Goal: Task Accomplishment & Management: Use online tool/utility

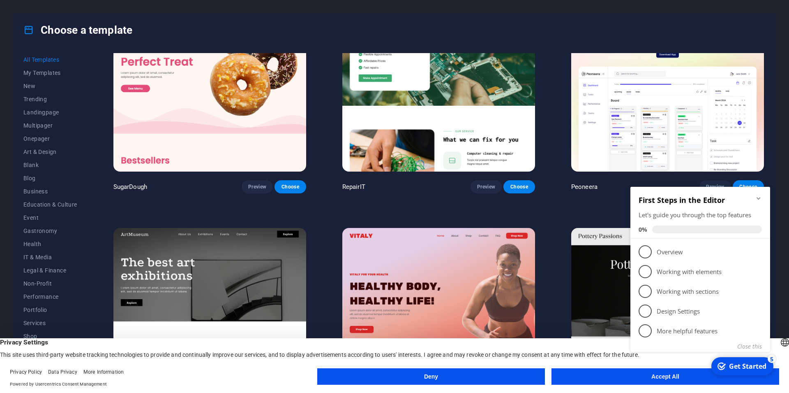
scroll to position [148, 0]
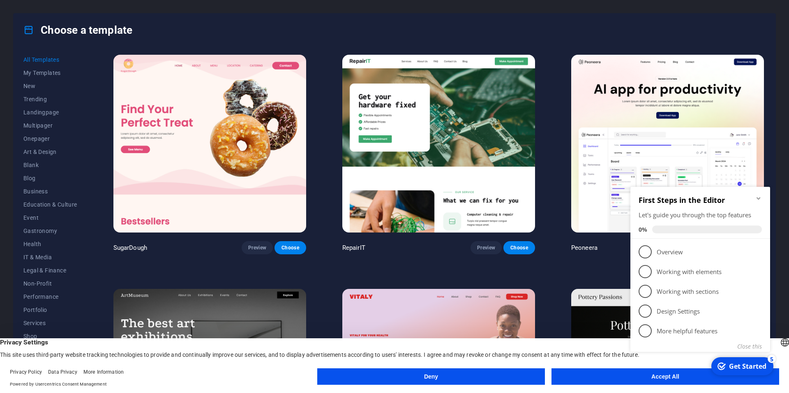
click at [486, 374] on button "Deny" at bounding box center [431, 376] width 228 height 16
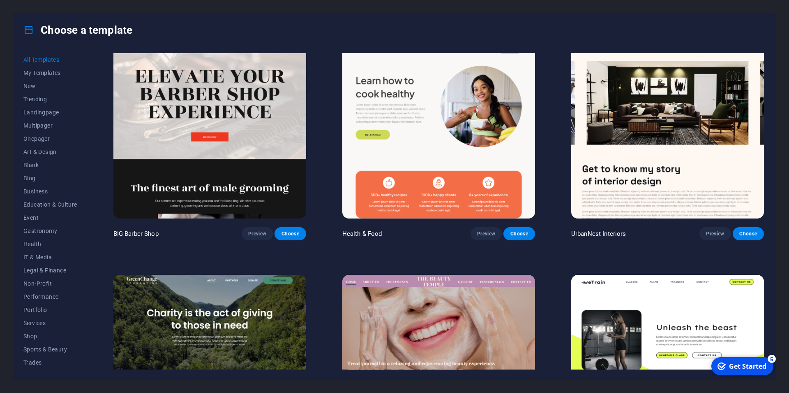
scroll to position [1443, 0]
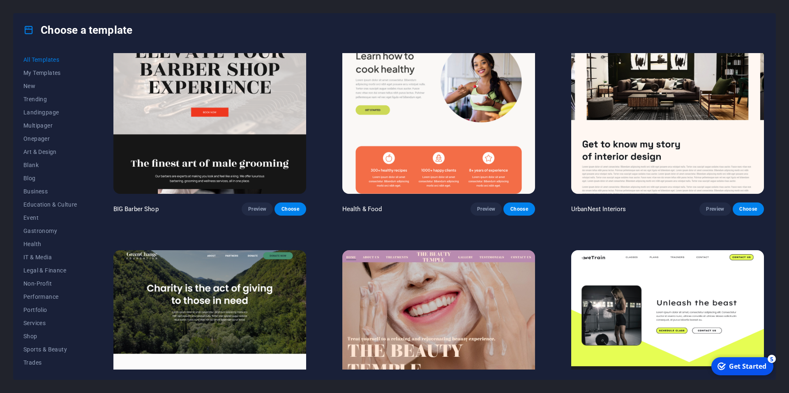
click at [753, 371] on div "checkmark Get Started 5" at bounding box center [743, 366] width 62 height 18
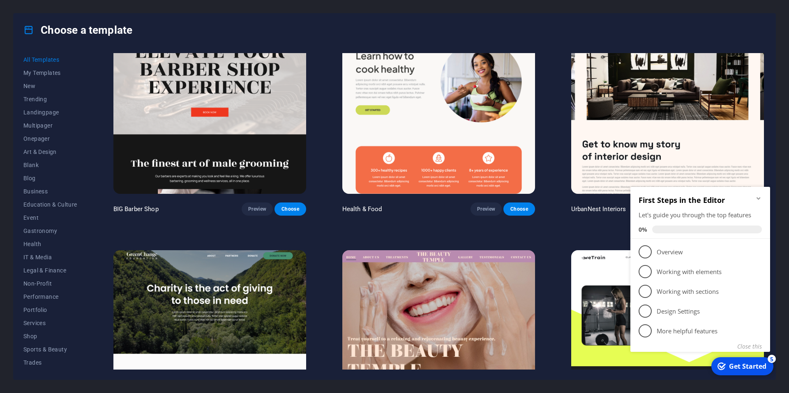
drag, startPoint x: 1207, startPoint y: 488, endPoint x: 629, endPoint y: 329, distance: 600.4
click at [753, 370] on div "checkmark Get Started 5" at bounding box center [743, 366] width 62 height 18
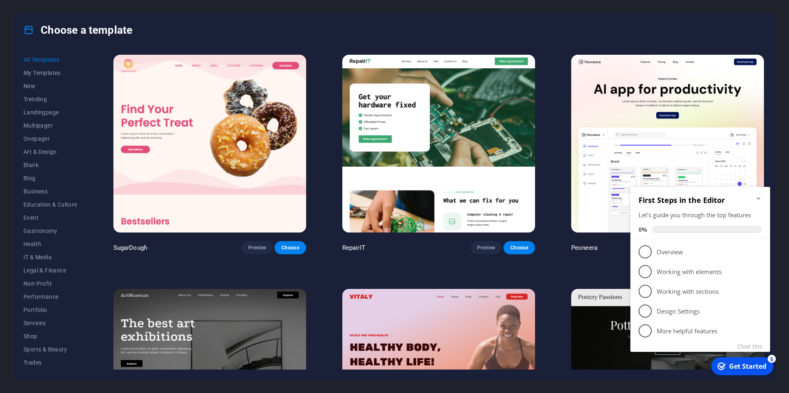
click at [789, 311] on div "Choose a template All Templates My Templates New Trending Landingpage Multipage…" at bounding box center [394, 196] width 789 height 393
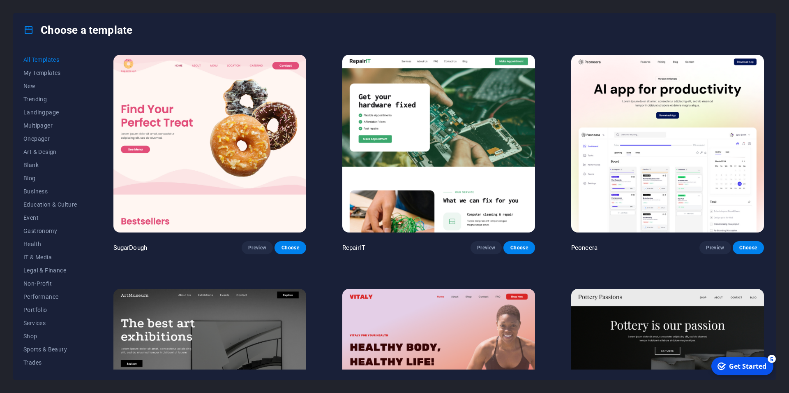
click at [757, 369] on div "Get Started" at bounding box center [747, 365] width 37 height 9
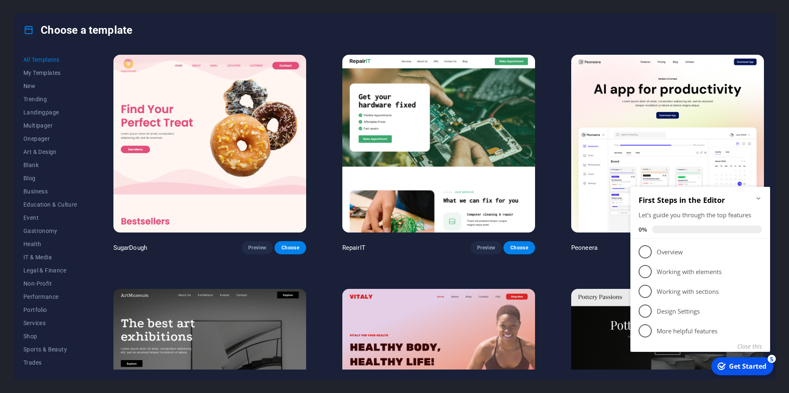
click at [742, 365] on div "Get Started" at bounding box center [747, 365] width 37 height 9
click at [759, 198] on icon "Minimize checklist" at bounding box center [759, 198] width 7 height 7
